Goal: Transaction & Acquisition: Book appointment/travel/reservation

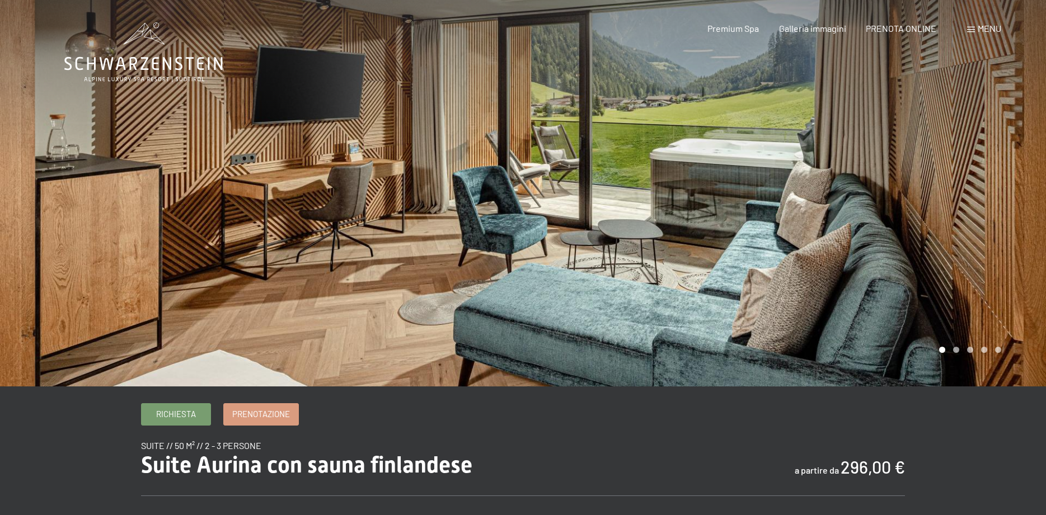
click at [444, 252] on div at bounding box center [261, 193] width 523 height 387
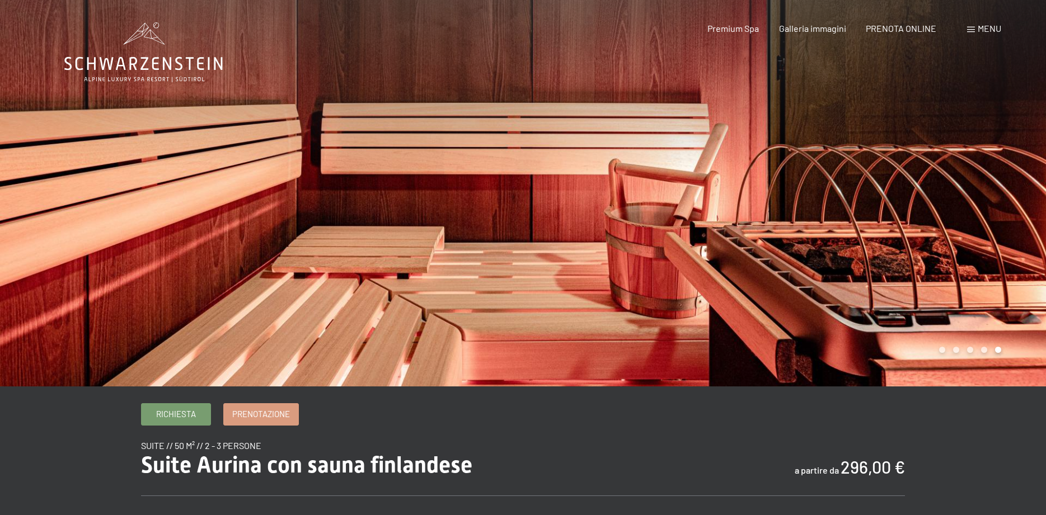
click at [440, 253] on div at bounding box center [261, 193] width 523 height 387
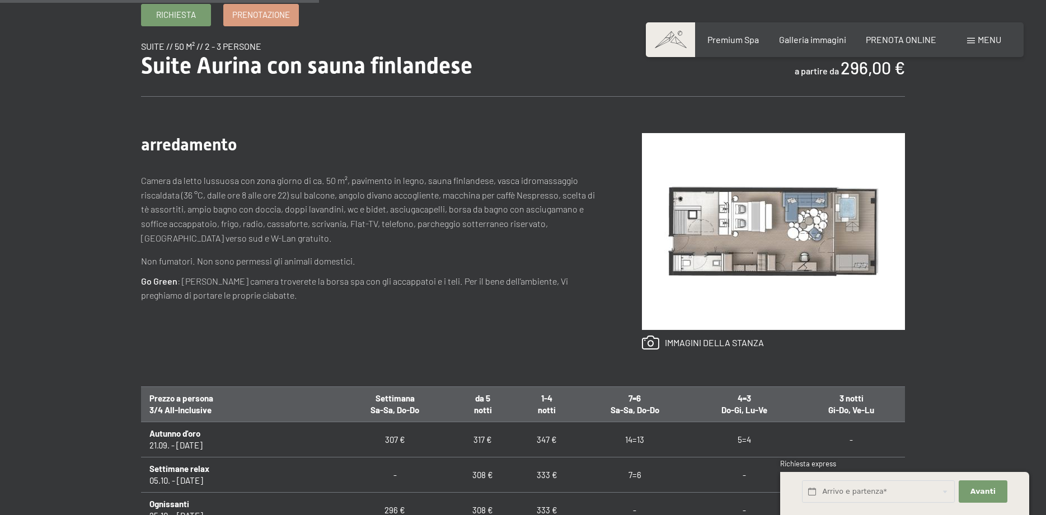
scroll to position [514, 0]
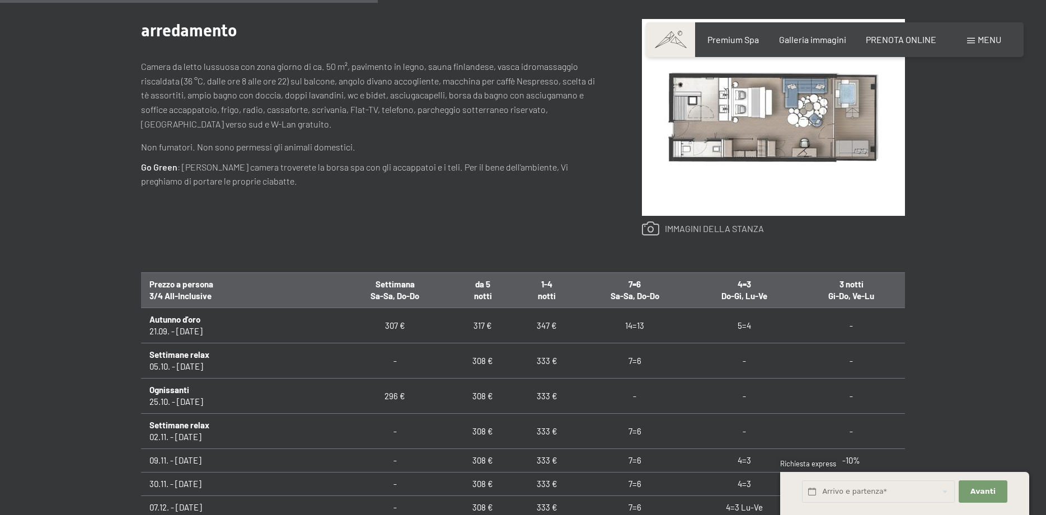
click at [726, 232] on link at bounding box center [703, 229] width 122 height 15
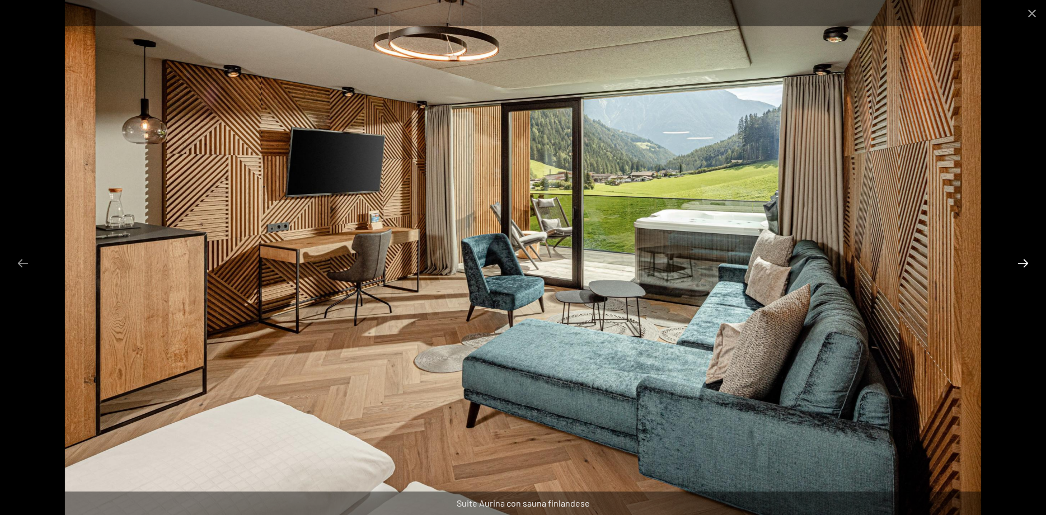
click at [1020, 260] on button "Next slide" at bounding box center [1022, 263] width 23 height 22
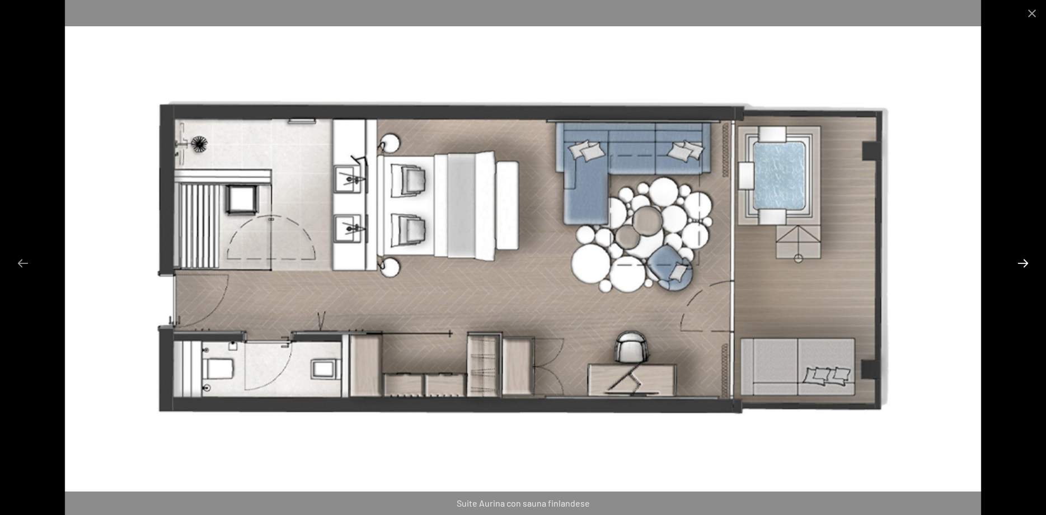
click at [1018, 264] on button "Next slide" at bounding box center [1022, 263] width 23 height 22
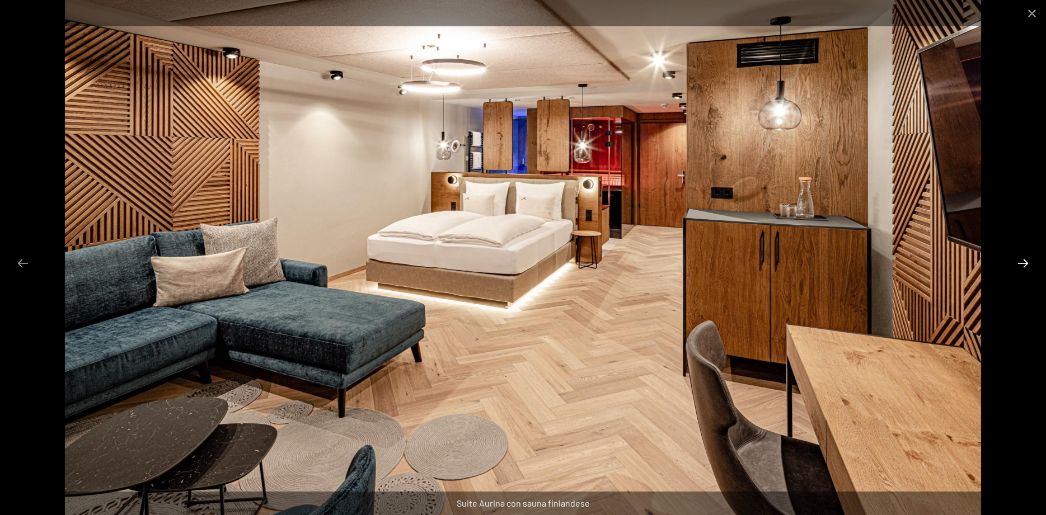
click at [1018, 264] on button "Next slide" at bounding box center [1022, 263] width 23 height 22
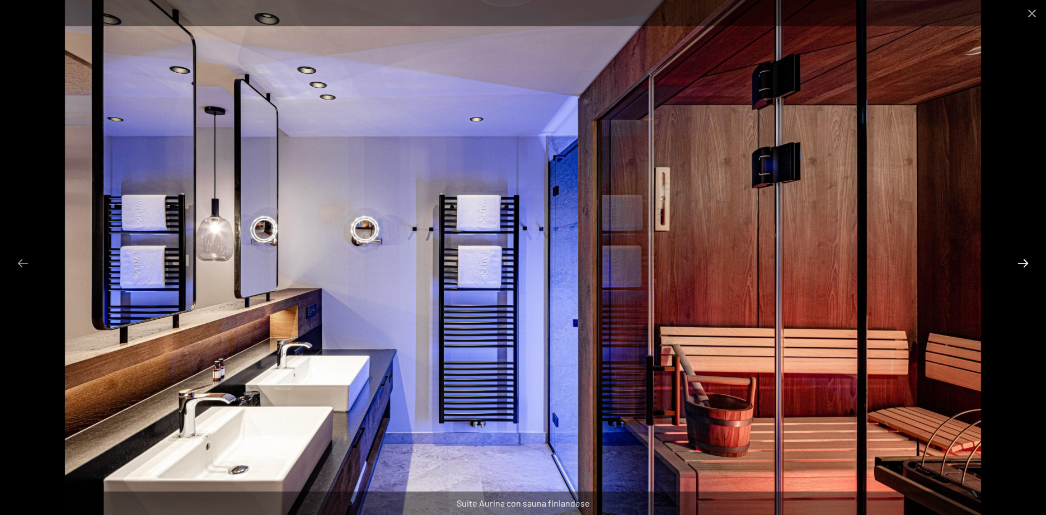
click at [1018, 263] on button "Next slide" at bounding box center [1022, 263] width 23 height 22
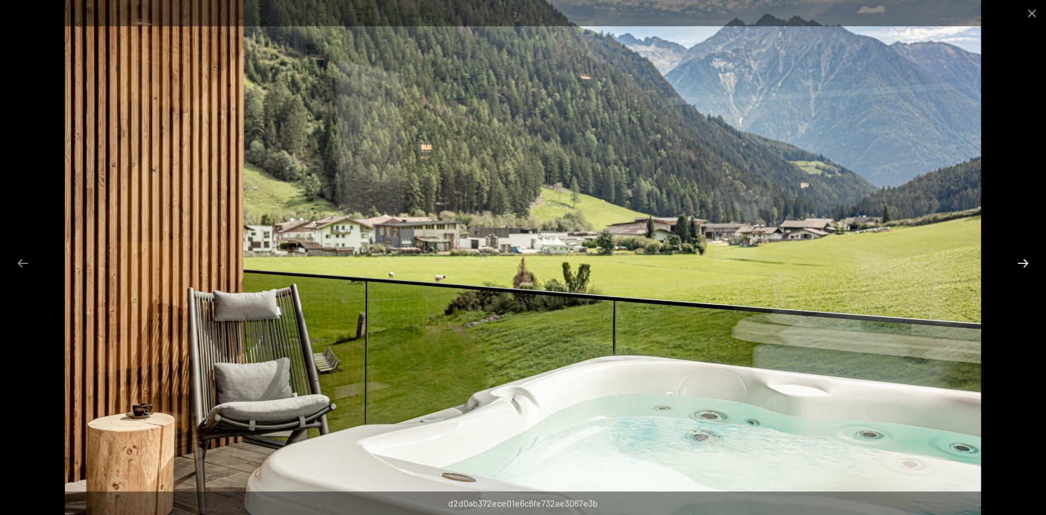
click at [1018, 263] on button "Next slide" at bounding box center [1022, 263] width 23 height 22
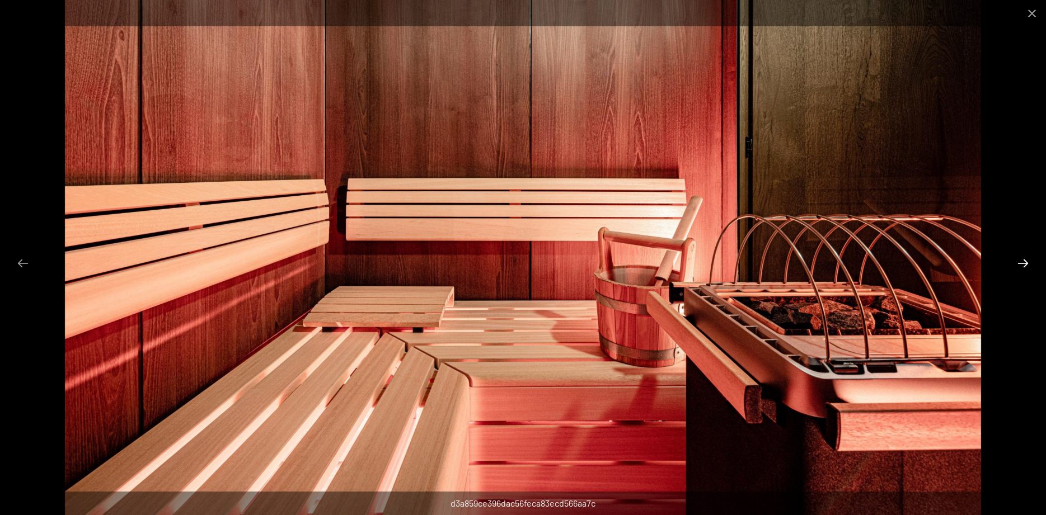
click at [1018, 263] on button "Next slide" at bounding box center [1022, 263] width 23 height 22
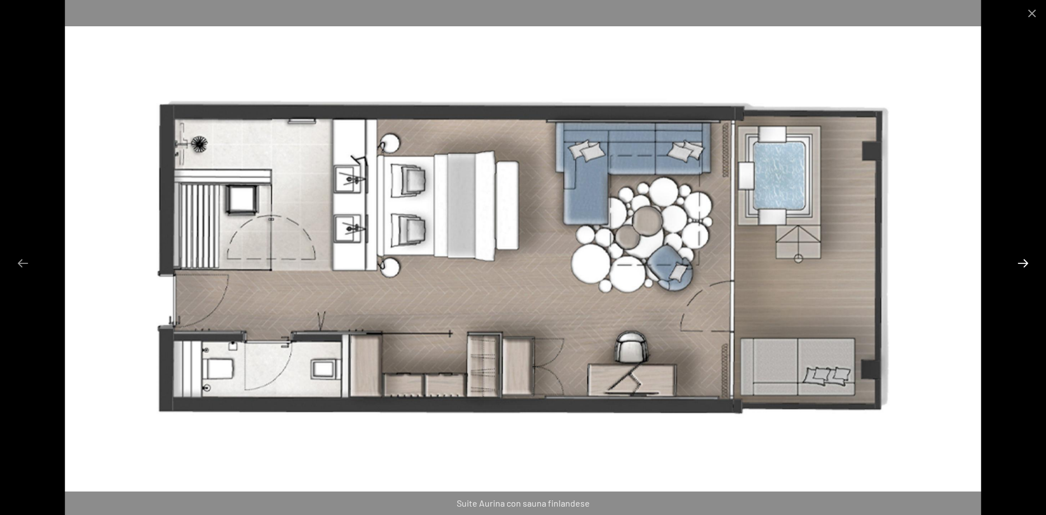
click at [1018, 263] on button "Next slide" at bounding box center [1022, 263] width 23 height 22
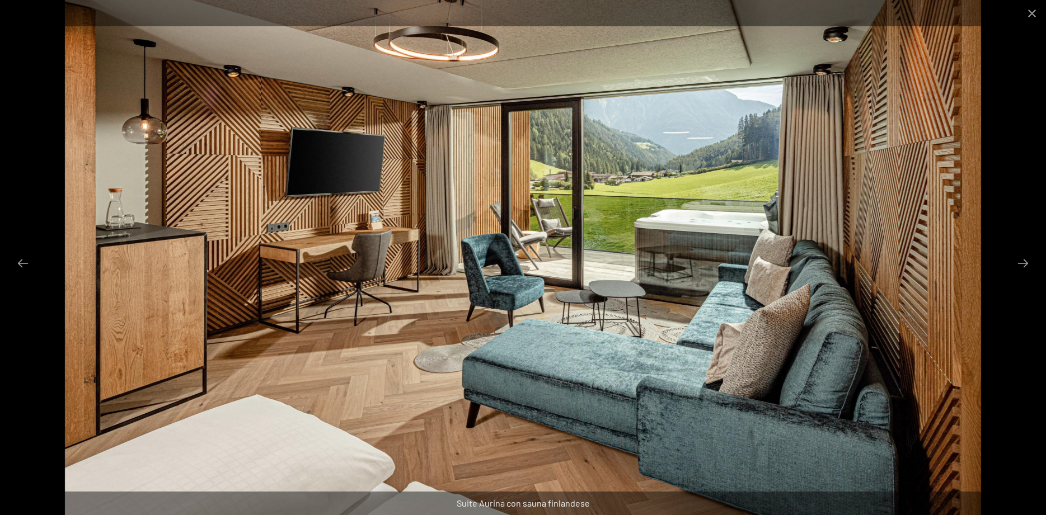
drag, startPoint x: 1028, startPoint y: 12, endPoint x: 1010, endPoint y: 2, distance: 20.8
click at [1020, 7] on button "Close gallery" at bounding box center [1032, 13] width 28 height 26
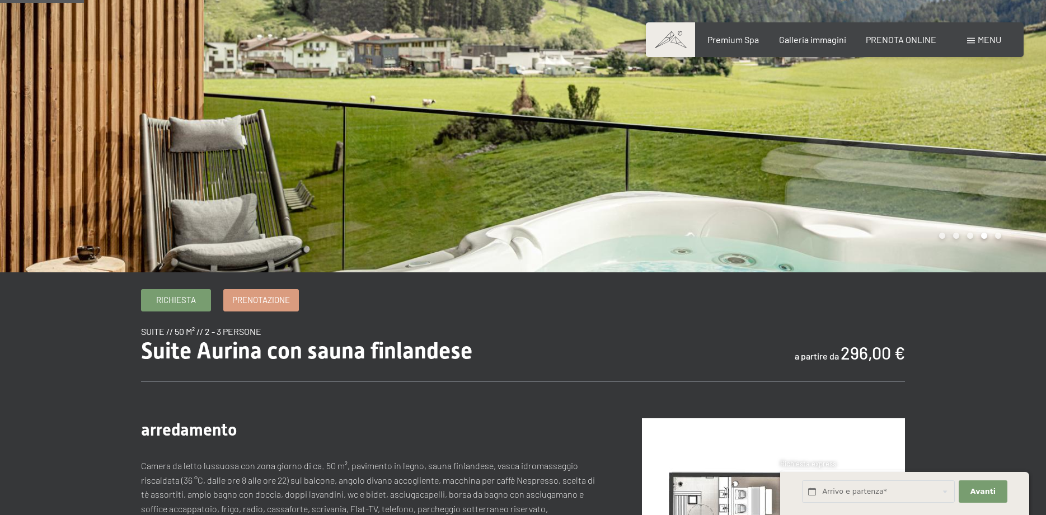
scroll to position [0, 0]
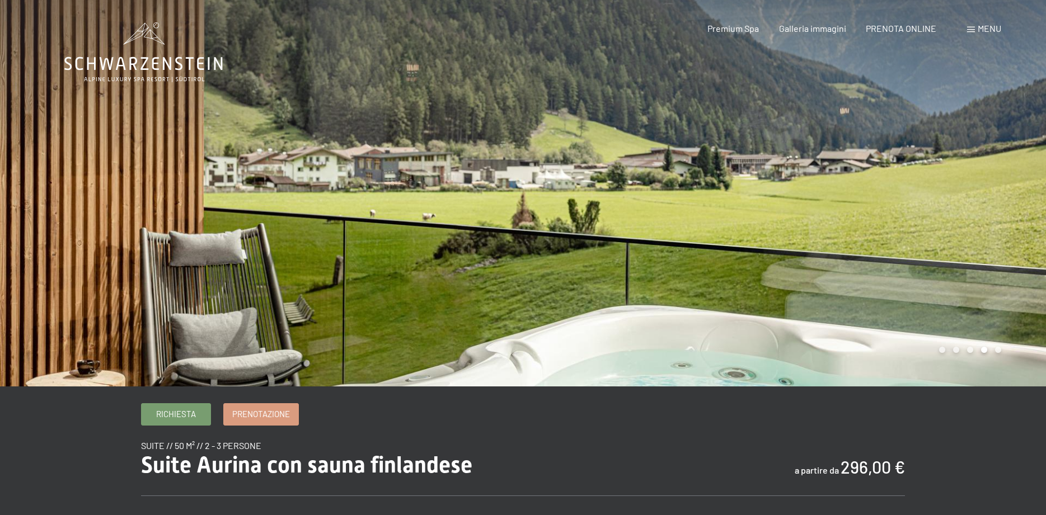
click at [191, 59] on icon at bounding box center [143, 63] width 158 height 13
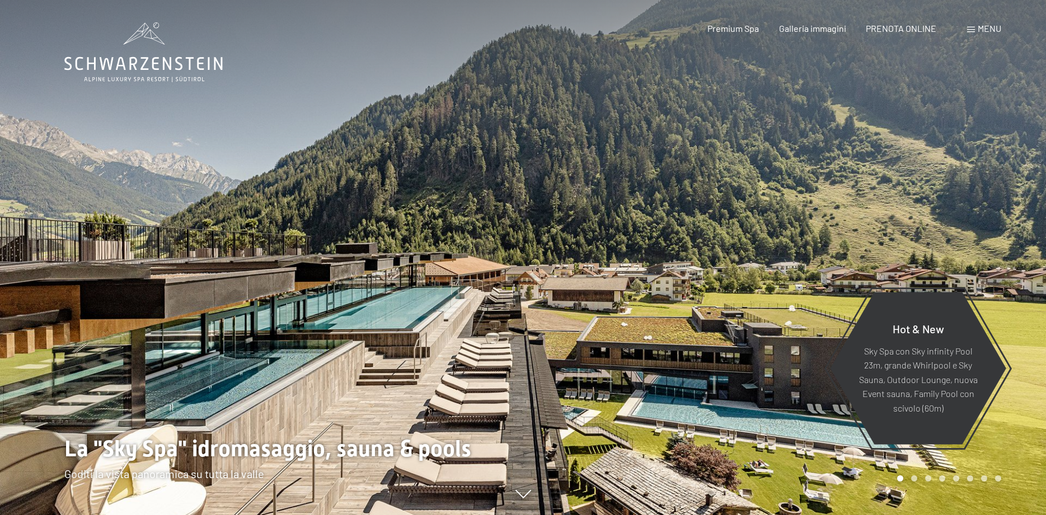
click at [975, 30] on div "Menu" at bounding box center [984, 28] width 34 height 12
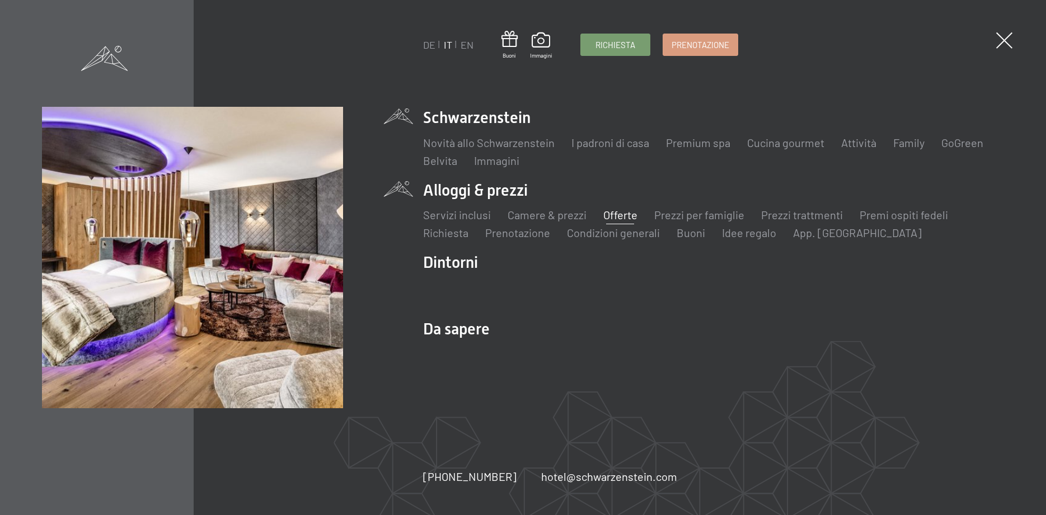
click at [613, 217] on link "Offerte" at bounding box center [620, 214] width 34 height 13
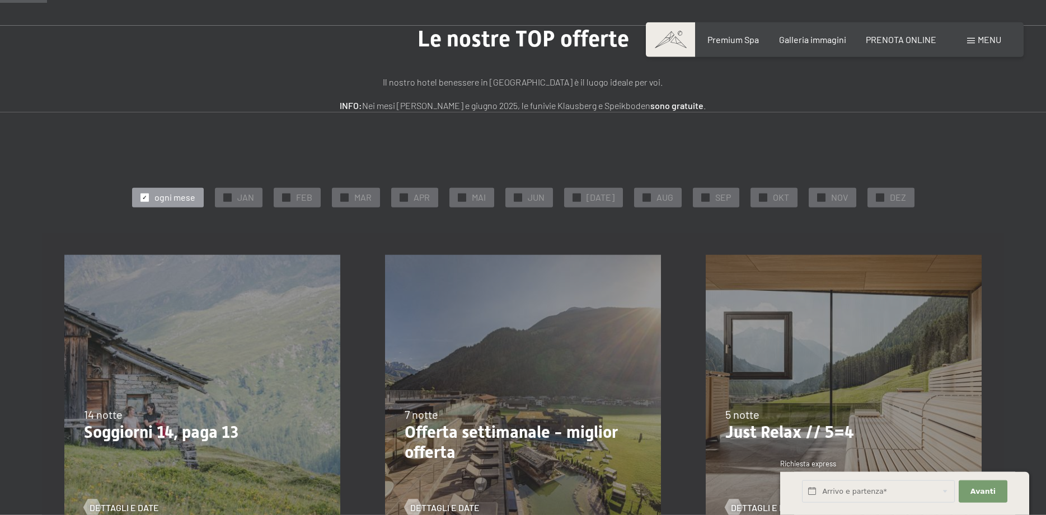
scroll to position [114, 0]
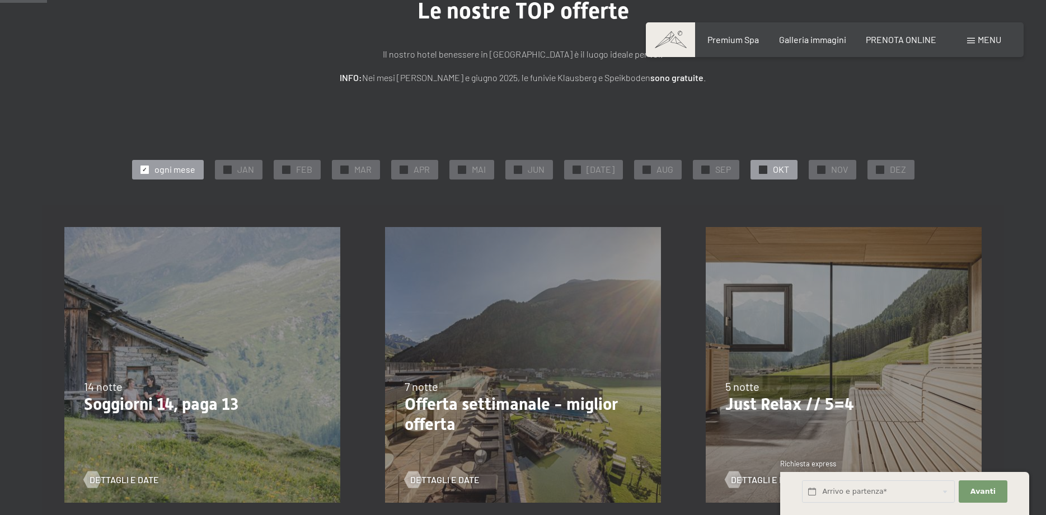
click at [776, 174] on span "OKT" at bounding box center [781, 169] width 16 height 12
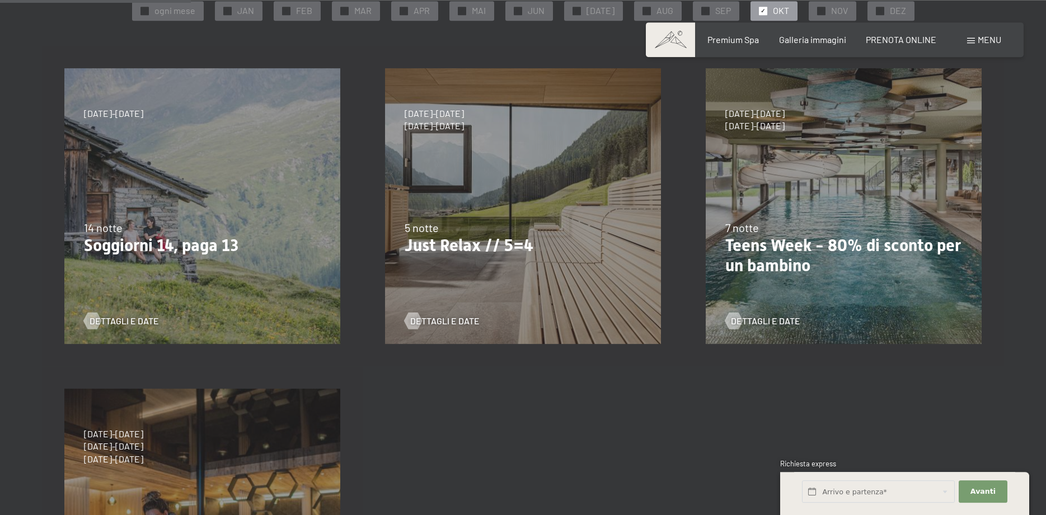
scroll to position [228, 0]
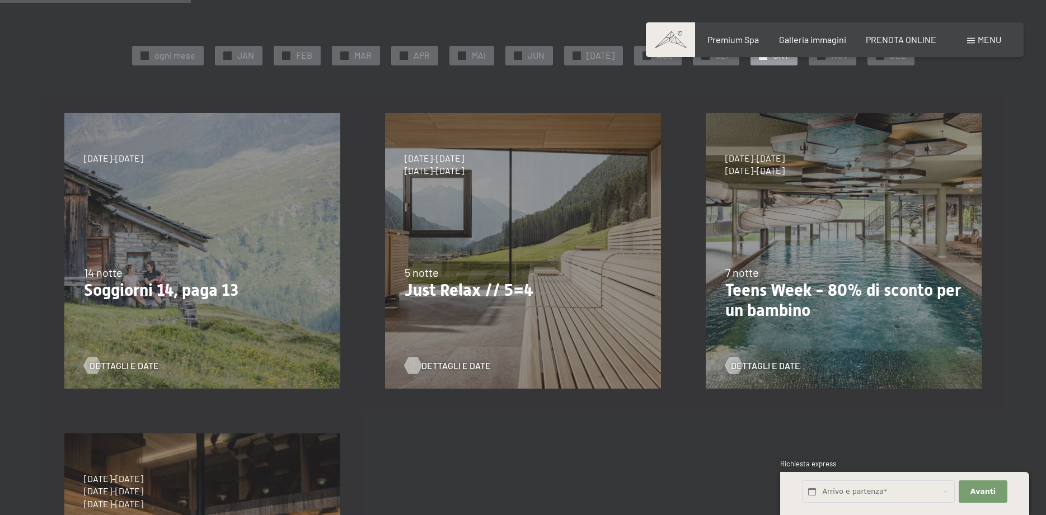
click at [454, 361] on span "Dettagli e Date" at bounding box center [455, 366] width 69 height 12
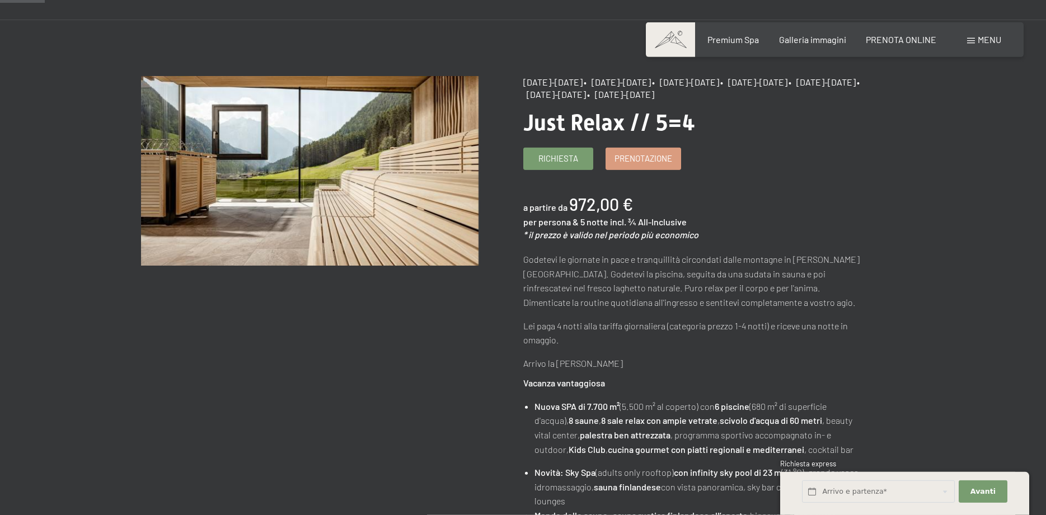
scroll to position [57, 0]
